Goal: Transaction & Acquisition: Purchase product/service

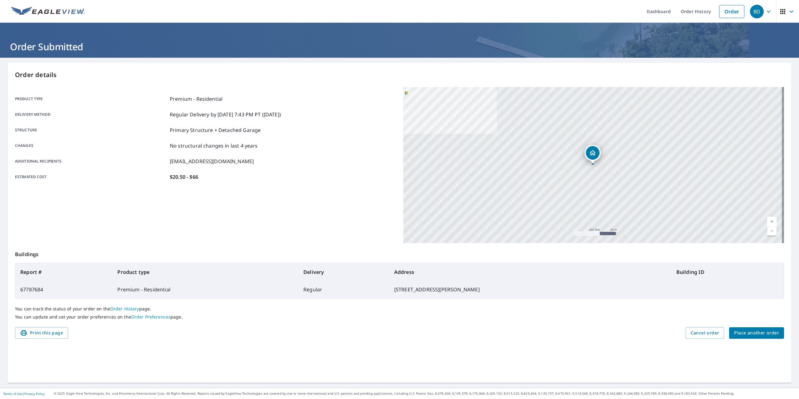
click at [728, 327] on div "You can track the status of your order on the Order History page. You can updat…" at bounding box center [399, 313] width 769 height 29
click at [735, 330] on span "Place another order" at bounding box center [757, 333] width 45 height 8
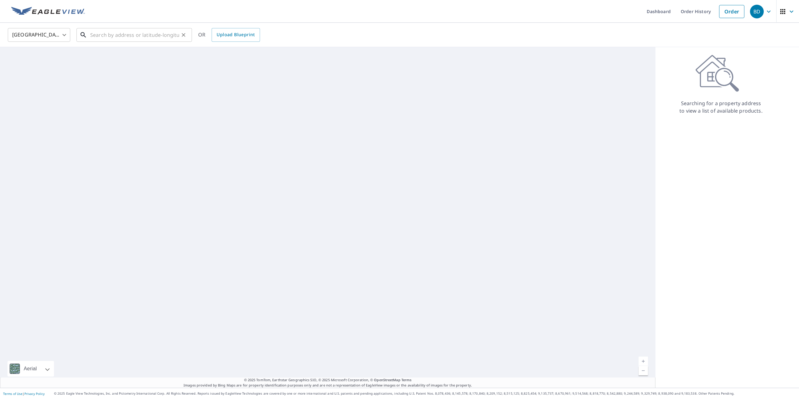
click at [130, 39] on input "text" at bounding box center [134, 34] width 89 height 17
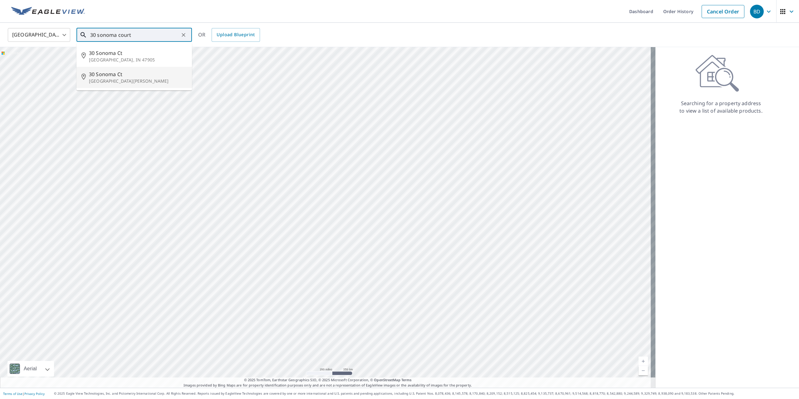
click at [127, 81] on p "[GEOGRAPHIC_DATA][PERSON_NAME]" at bounding box center [138, 81] width 98 height 6
type input "[STREET_ADDRESS][PERSON_NAME]"
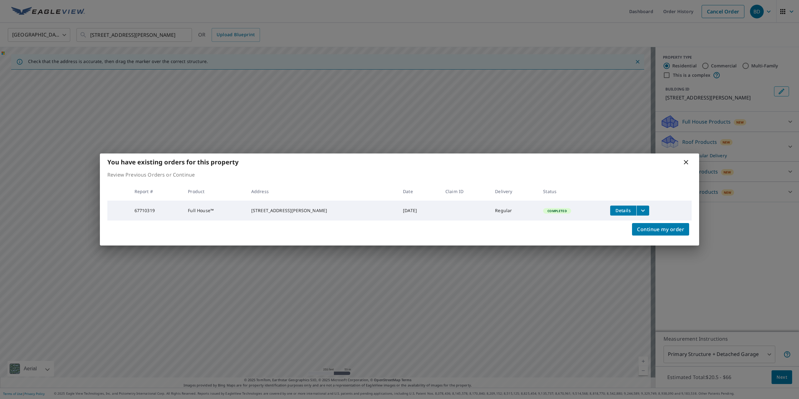
click at [641, 211] on icon "filesDropdownBtn-67710319" at bounding box center [643, 210] width 7 height 7
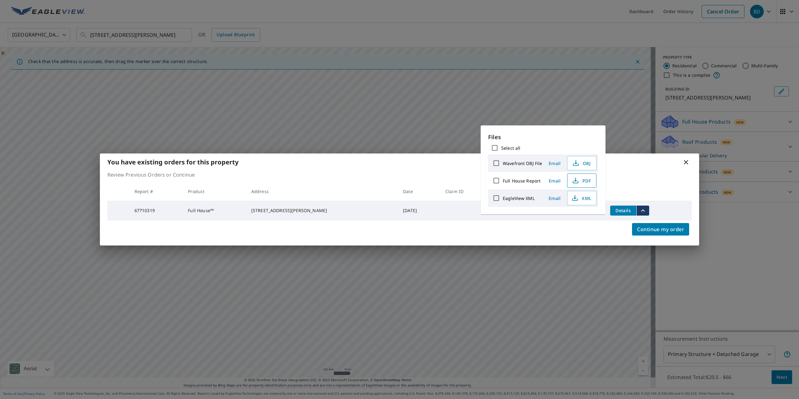
click at [578, 183] on icon "button" at bounding box center [575, 180] width 7 height 7
click at [685, 160] on icon at bounding box center [686, 162] width 4 height 4
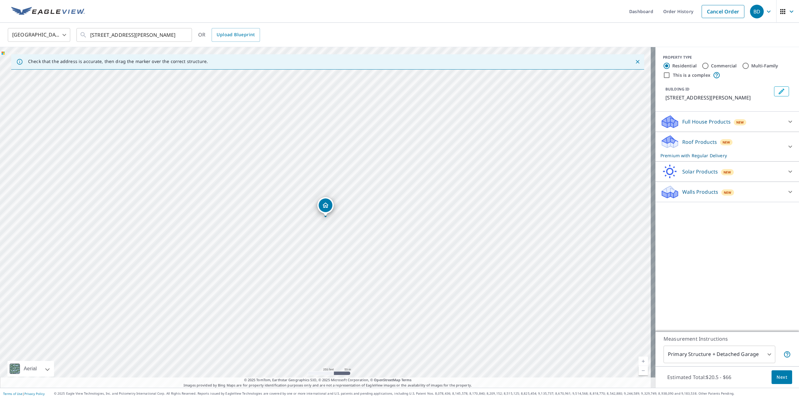
click at [82, 14] on img at bounding box center [48, 11] width 74 height 9
